Goal: Task Accomplishment & Management: Manage account settings

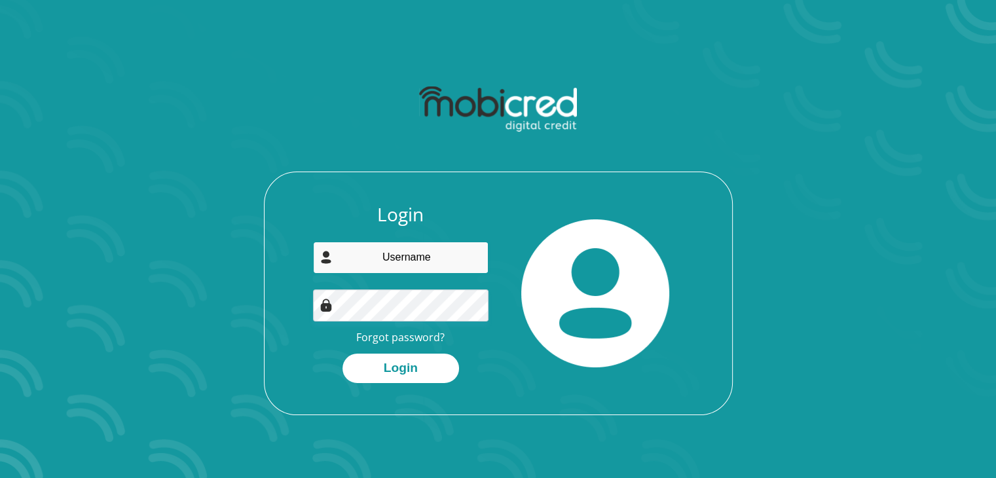
click at [419, 257] on input "email" at bounding box center [400, 258] width 175 height 32
type input "[EMAIL_ADDRESS][DOMAIN_NAME]"
click at [416, 337] on link "Forgot password?" at bounding box center [400, 337] width 88 height 14
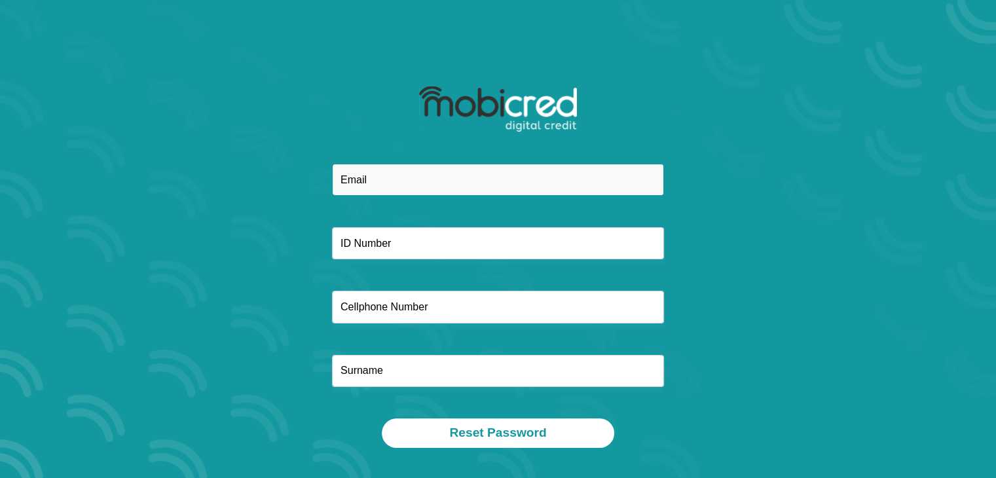
click at [393, 191] on input "email" at bounding box center [498, 180] width 332 height 32
type input "[EMAIL_ADDRESS][DOMAIN_NAME]"
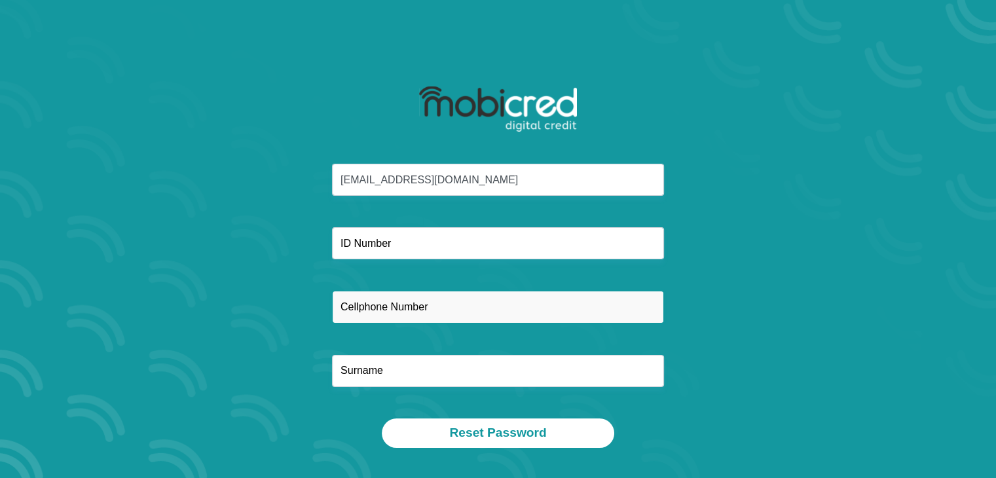
type input "0730839673"
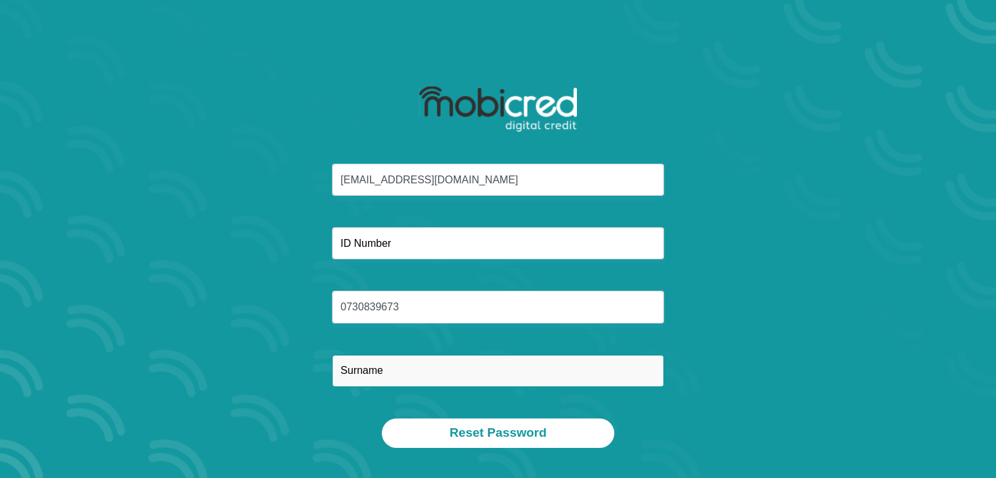
type input "NAICKER"
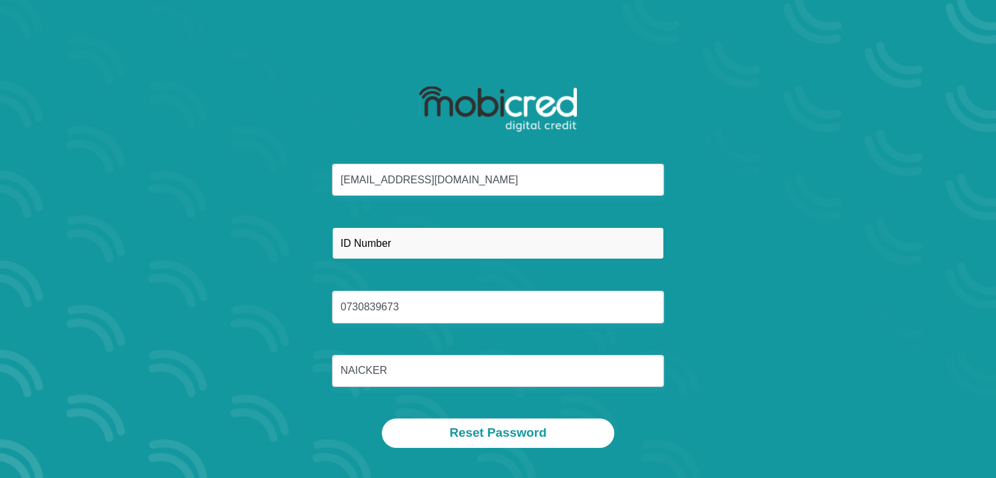
click at [443, 257] on input "text" at bounding box center [498, 243] width 332 height 32
type input "9309155096080"
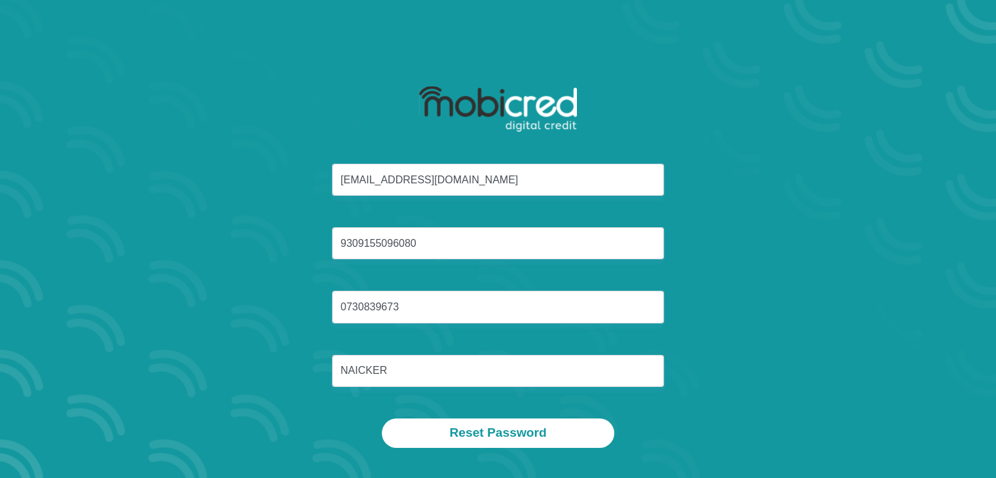
click at [513, 448] on div "clintonn@thasasa.co.za 9309155096080 0730839673 NAICKER Reset Password" at bounding box center [498, 263] width 746 height 432
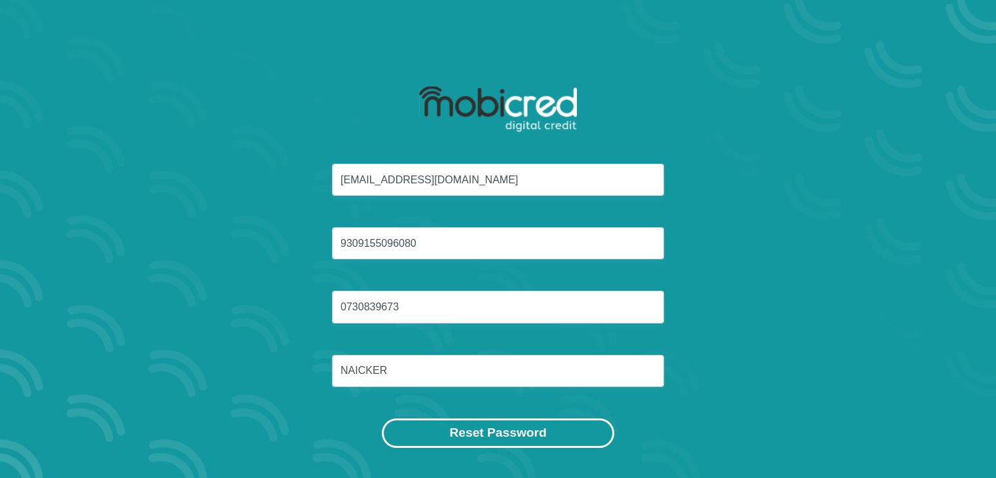
click at [516, 441] on button "Reset Password" at bounding box center [498, 432] width 232 height 29
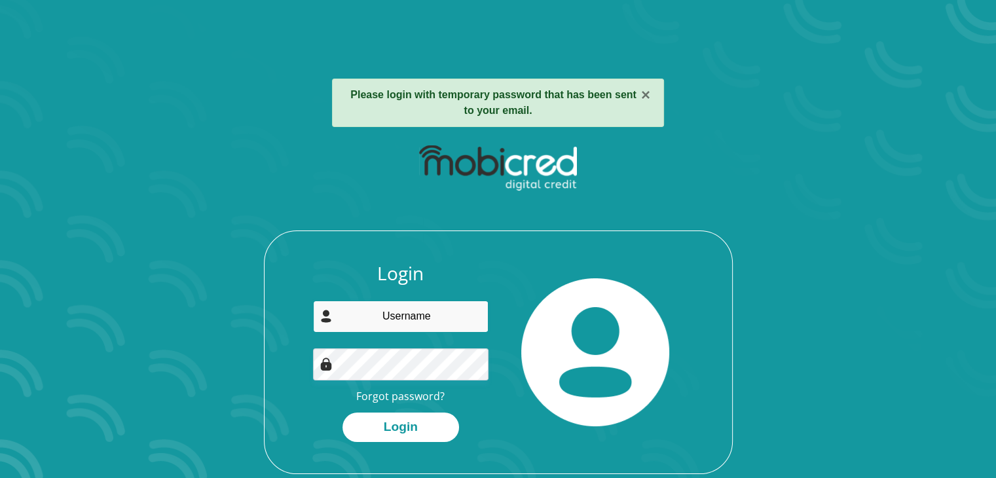
click at [416, 319] on input "email" at bounding box center [400, 317] width 175 height 32
type input "[EMAIL_ADDRESS][DOMAIN_NAME]"
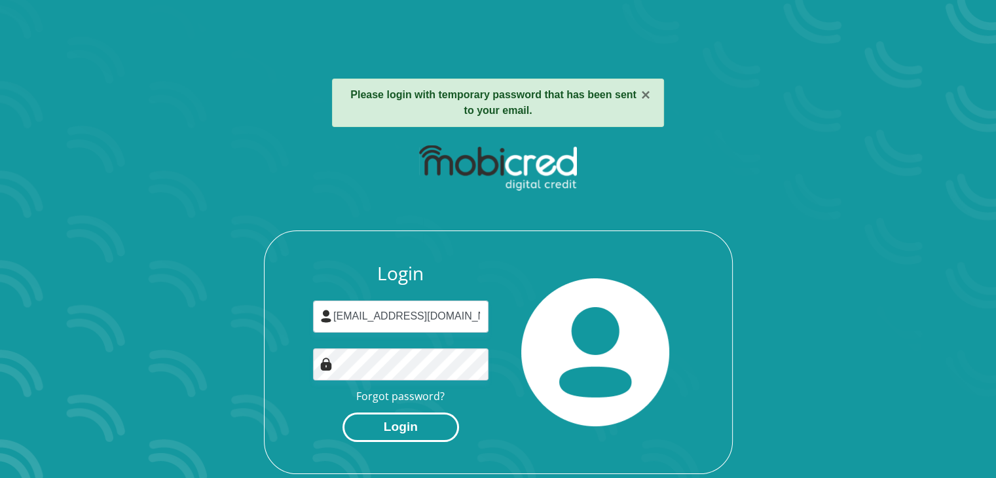
click at [394, 424] on button "Login" at bounding box center [400, 426] width 117 height 29
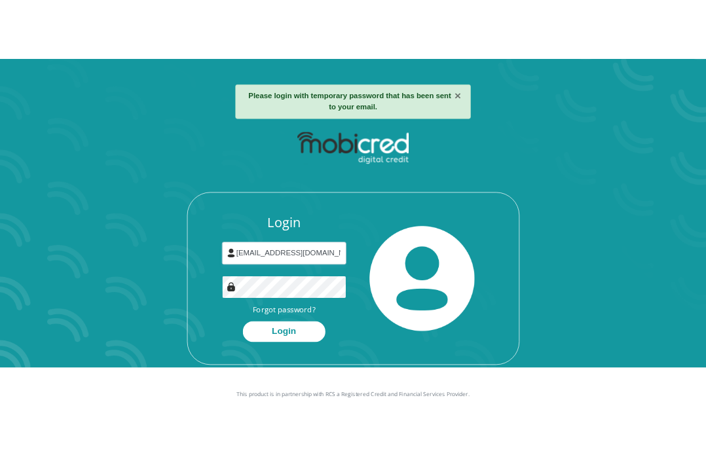
scroll to position [75, 0]
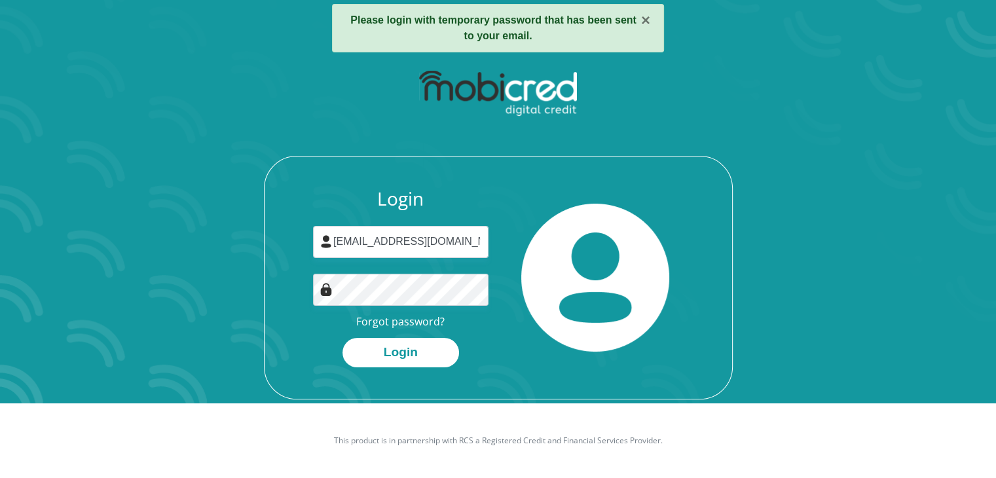
click at [574, 291] on img at bounding box center [595, 278] width 148 height 148
click at [429, 321] on link "Forgot password?" at bounding box center [400, 321] width 88 height 14
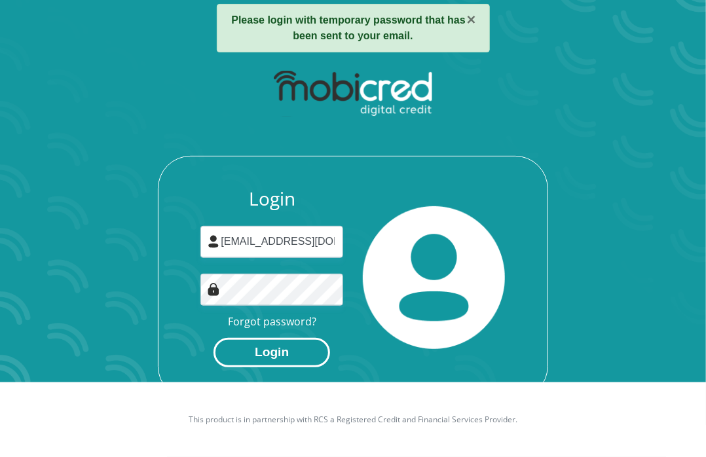
click at [277, 357] on button "Login" at bounding box center [271, 352] width 117 height 29
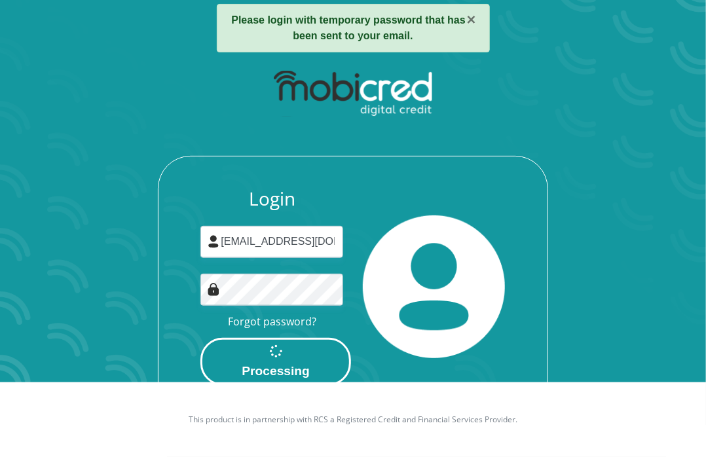
scroll to position [0, 0]
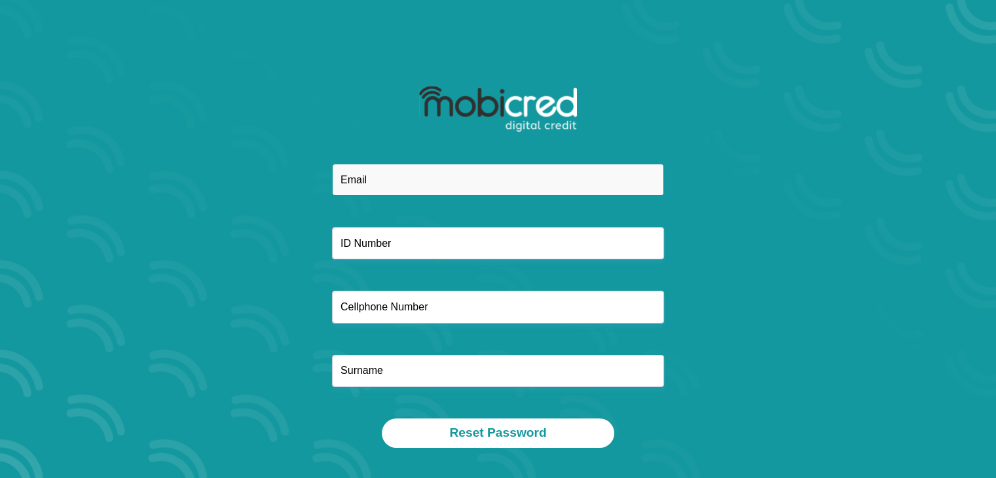
click at [393, 188] on input "email" at bounding box center [498, 180] width 332 height 32
type input "[EMAIL_ADDRESS][DOMAIN_NAME]"
type input "0730839673"
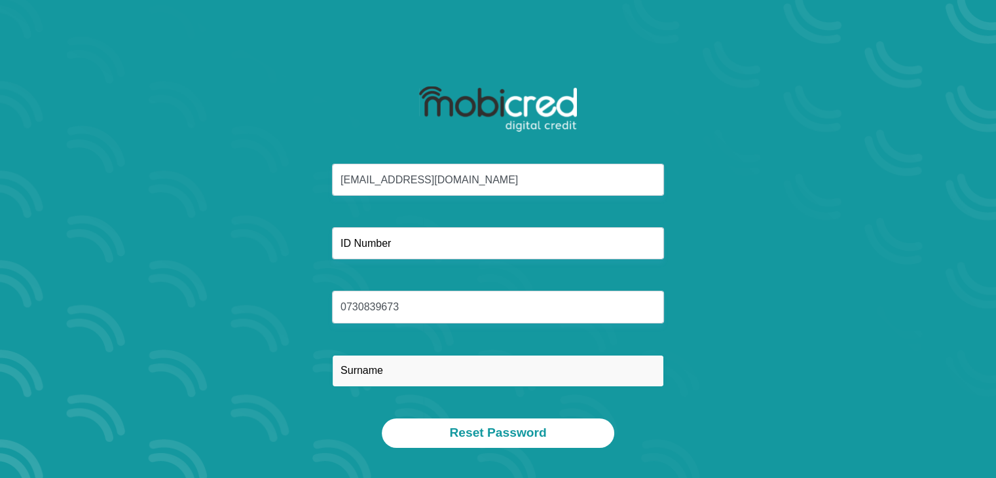
type input "NAICKER"
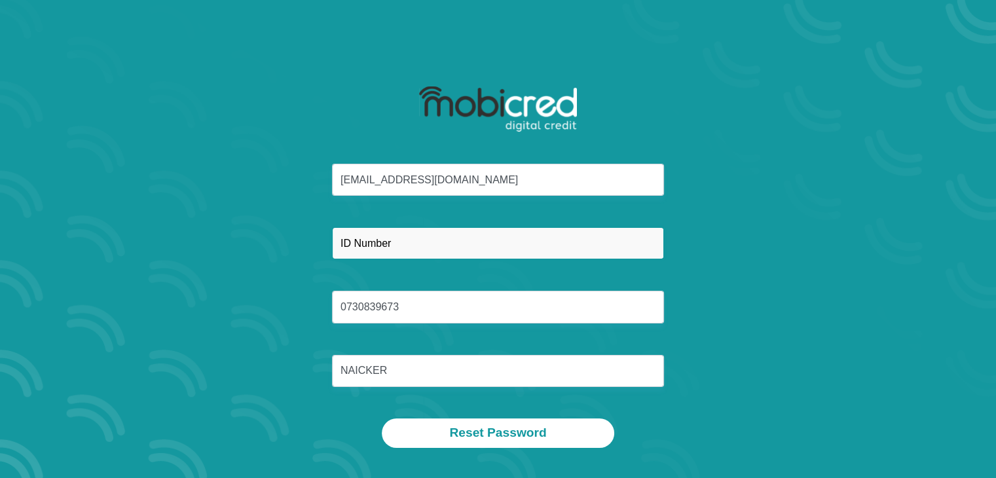
click at [452, 234] on input "text" at bounding box center [498, 243] width 332 height 32
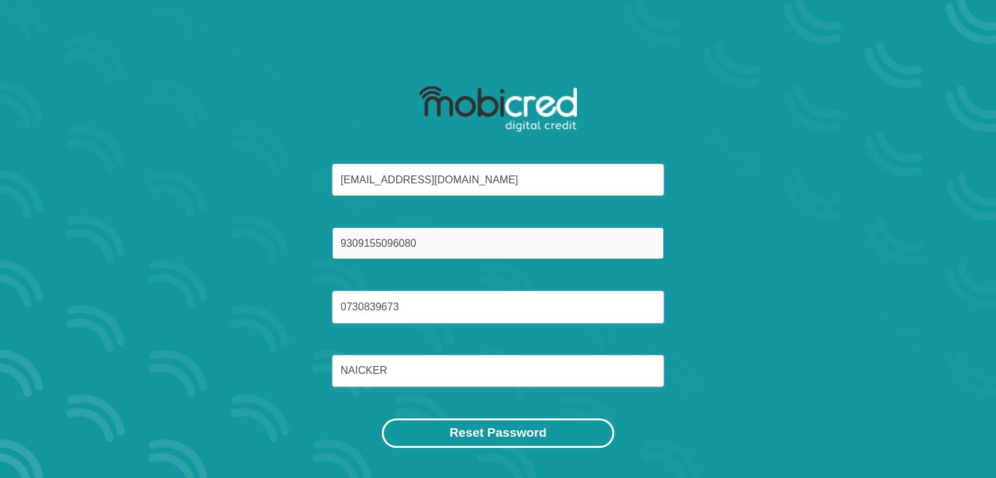
type input "9309155096080"
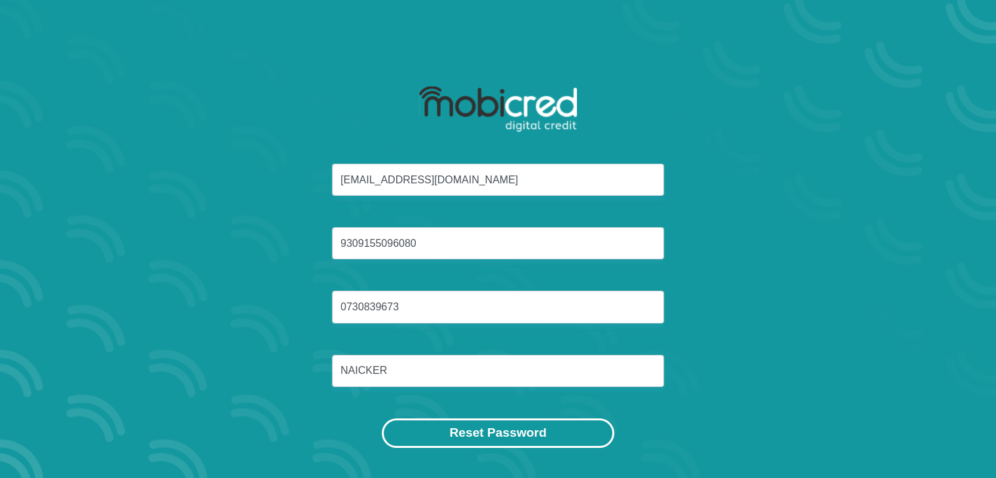
click at [479, 439] on button "Reset Password" at bounding box center [498, 432] width 232 height 29
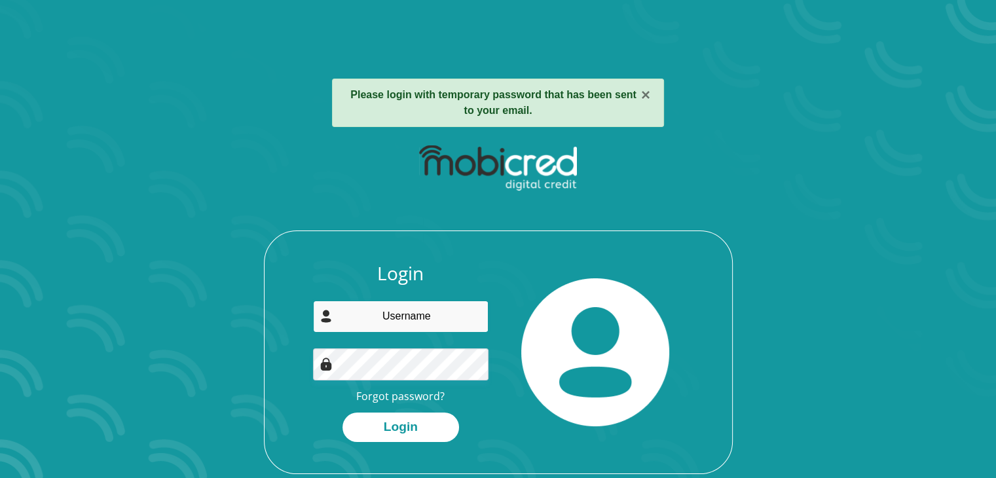
click at [409, 314] on input "email" at bounding box center [400, 317] width 175 height 32
type input "clintonn@thasasa.co.za"
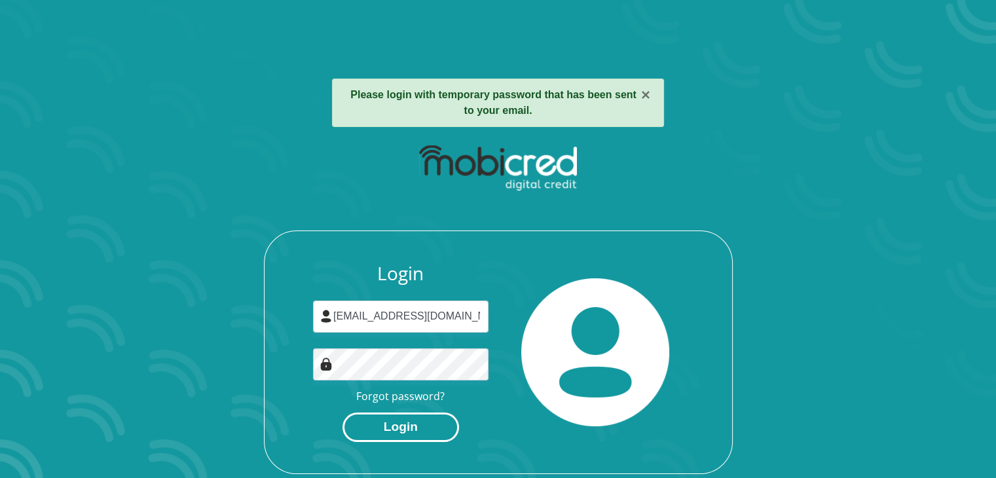
click at [435, 426] on button "Login" at bounding box center [400, 426] width 117 height 29
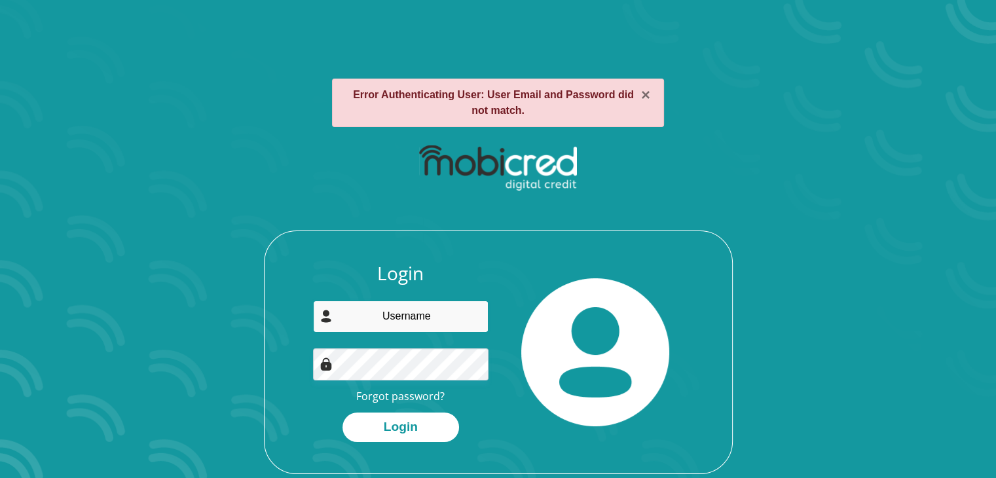
click at [432, 312] on input "email" at bounding box center [400, 317] width 175 height 32
type input "[EMAIL_ADDRESS][DOMAIN_NAME]"
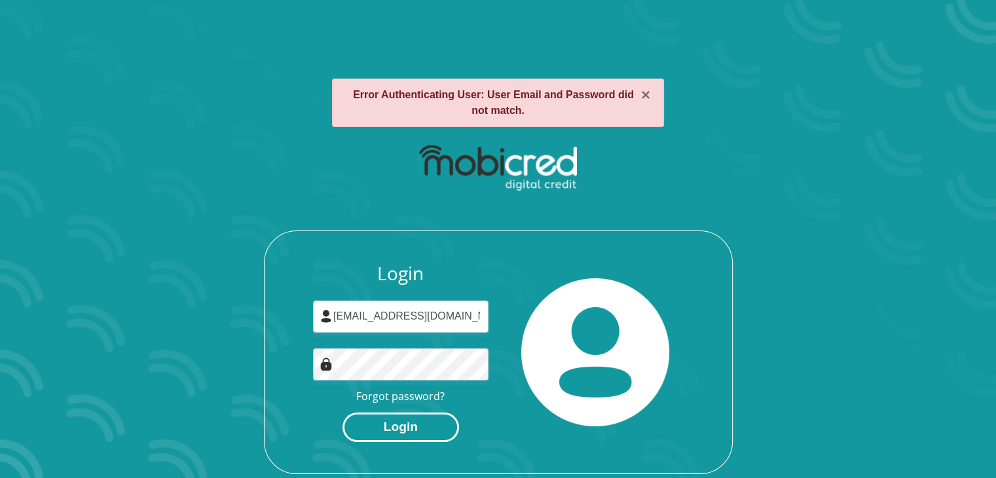
click at [422, 430] on button "Login" at bounding box center [400, 426] width 117 height 29
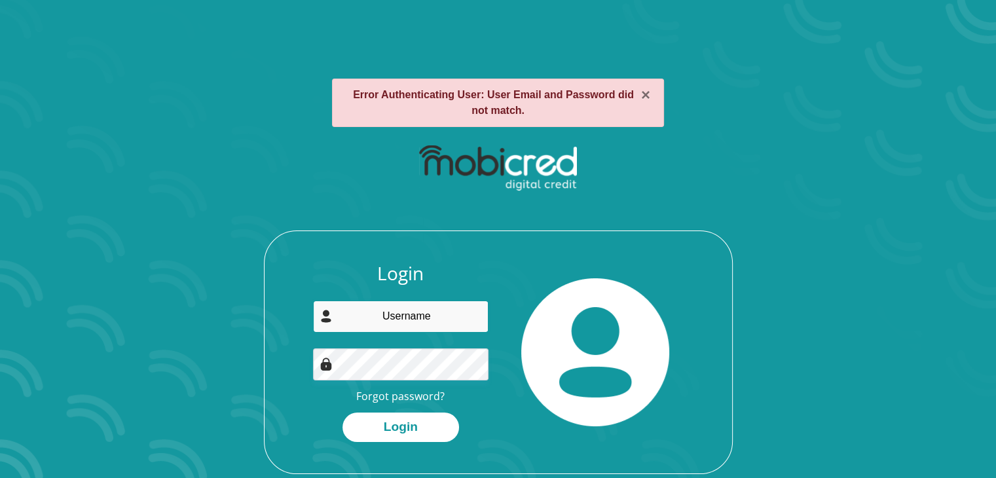
click at [411, 310] on input "email" at bounding box center [400, 317] width 175 height 32
type input "[EMAIL_ADDRESS][DOMAIN_NAME]"
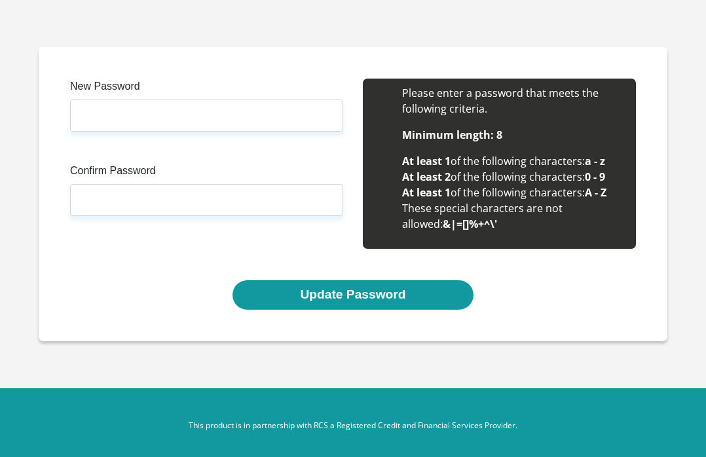
click at [146, 113] on input "New Password" at bounding box center [206, 116] width 273 height 32
type input "1Clintonnaicker@1"
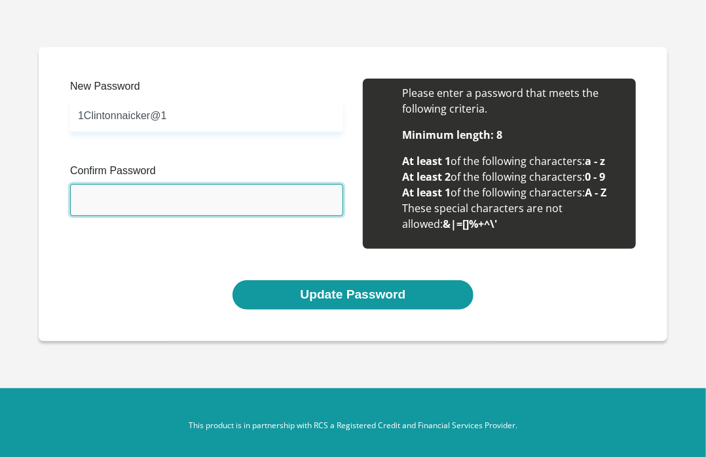
click at [175, 199] on input "Confirm Password" at bounding box center [206, 200] width 273 height 32
type input "1Clintonnaicker@1"
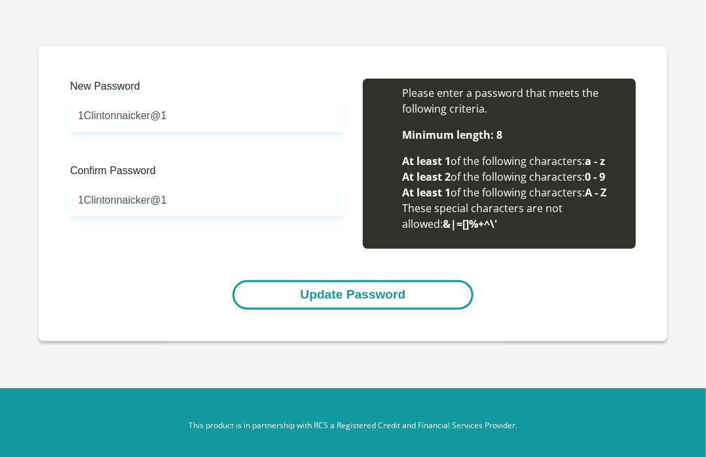
click at [310, 304] on button "Update Password" at bounding box center [352, 294] width 240 height 29
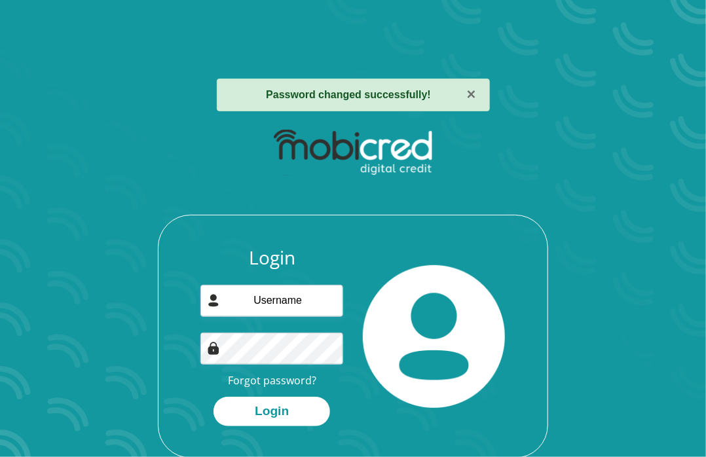
click at [624, 350] on div "Login Forgot password? Login" at bounding box center [352, 290] width 585 height 337
